Goal: Transaction & Acquisition: Register for event/course

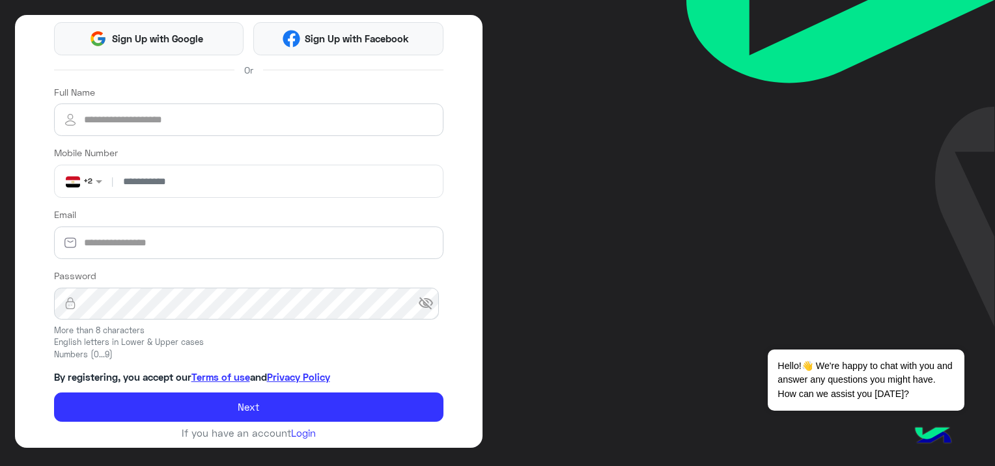
scroll to position [87, 0]
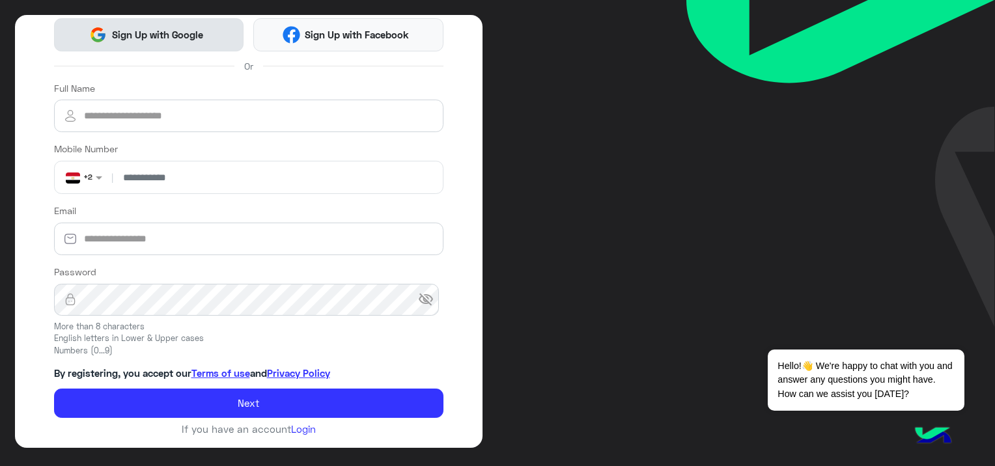
click at [178, 31] on span "Sign Up with Google" at bounding box center [157, 34] width 101 height 15
